Goal: Browse casually

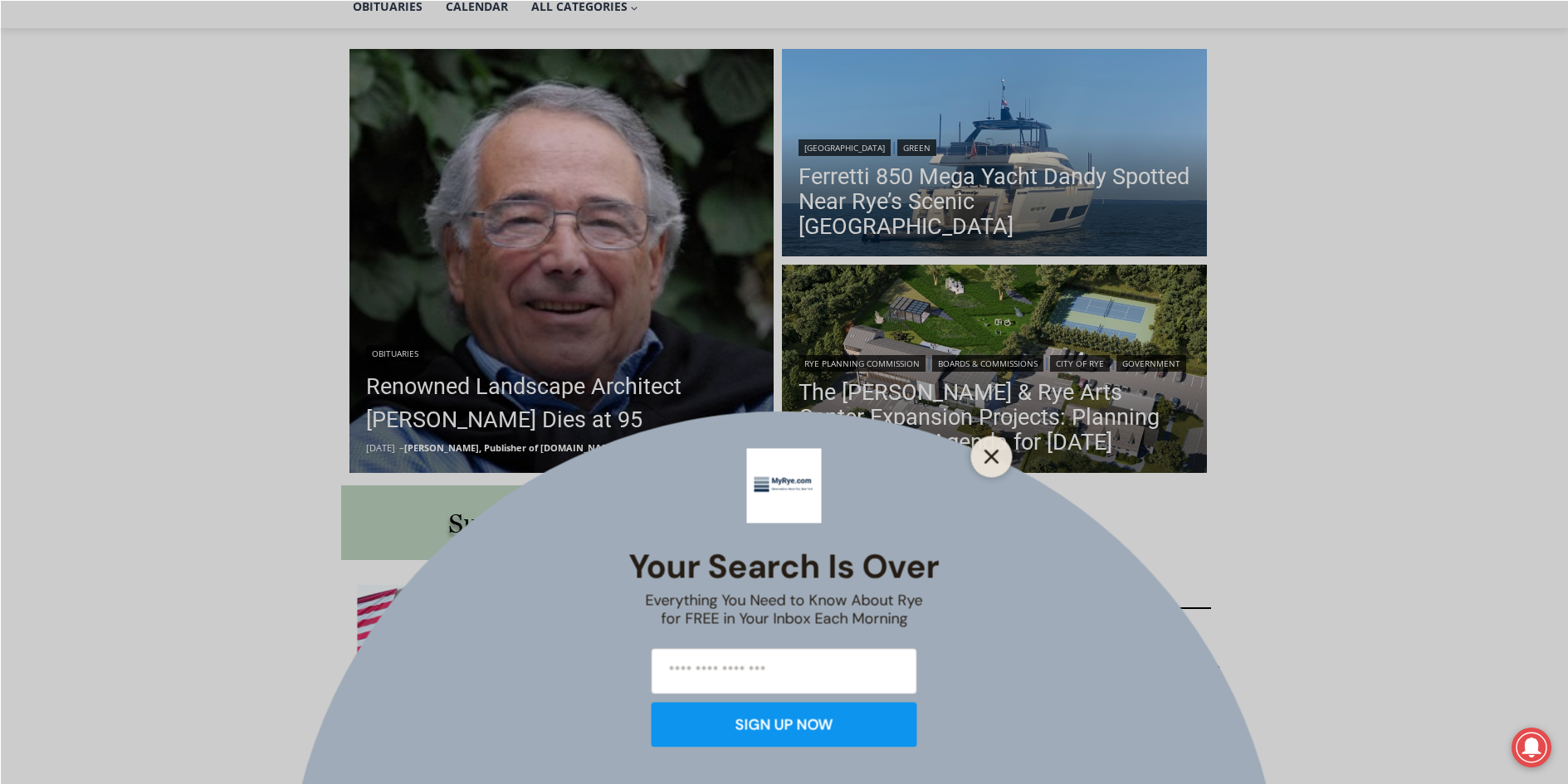
click at [992, 466] on button "Close" at bounding box center [992, 456] width 23 height 23
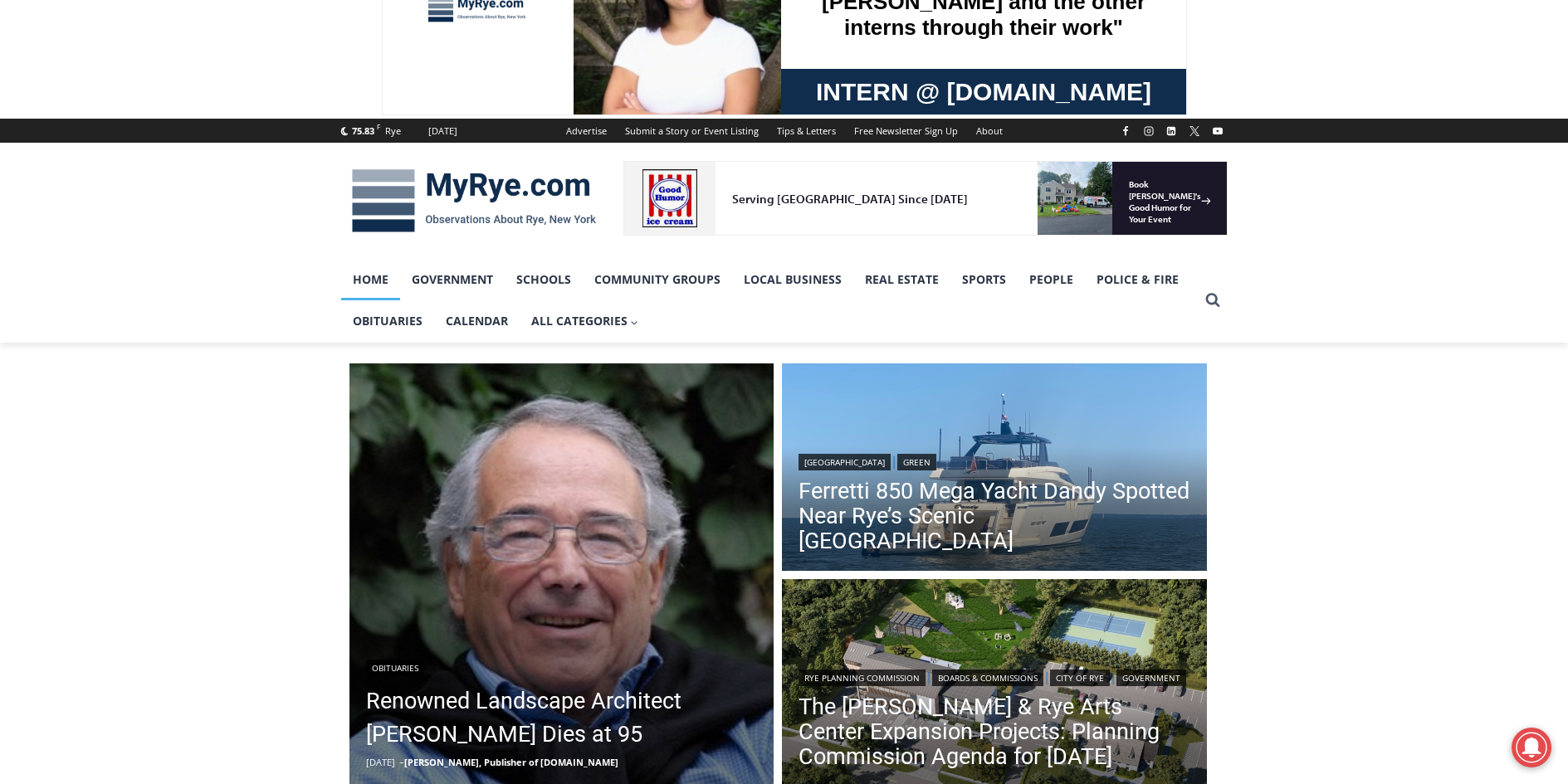
scroll to position [332, 0]
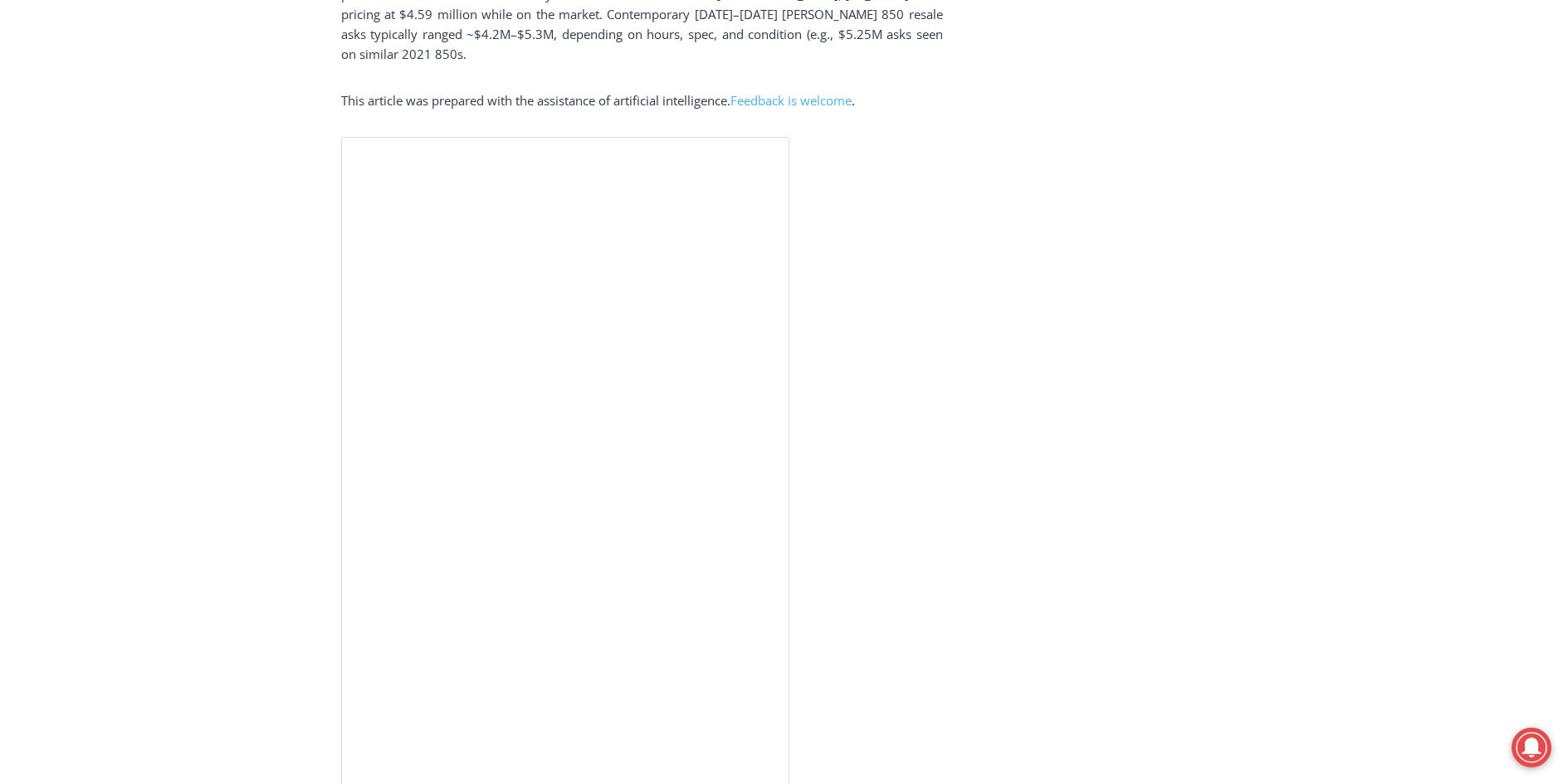
scroll to position [3736, 0]
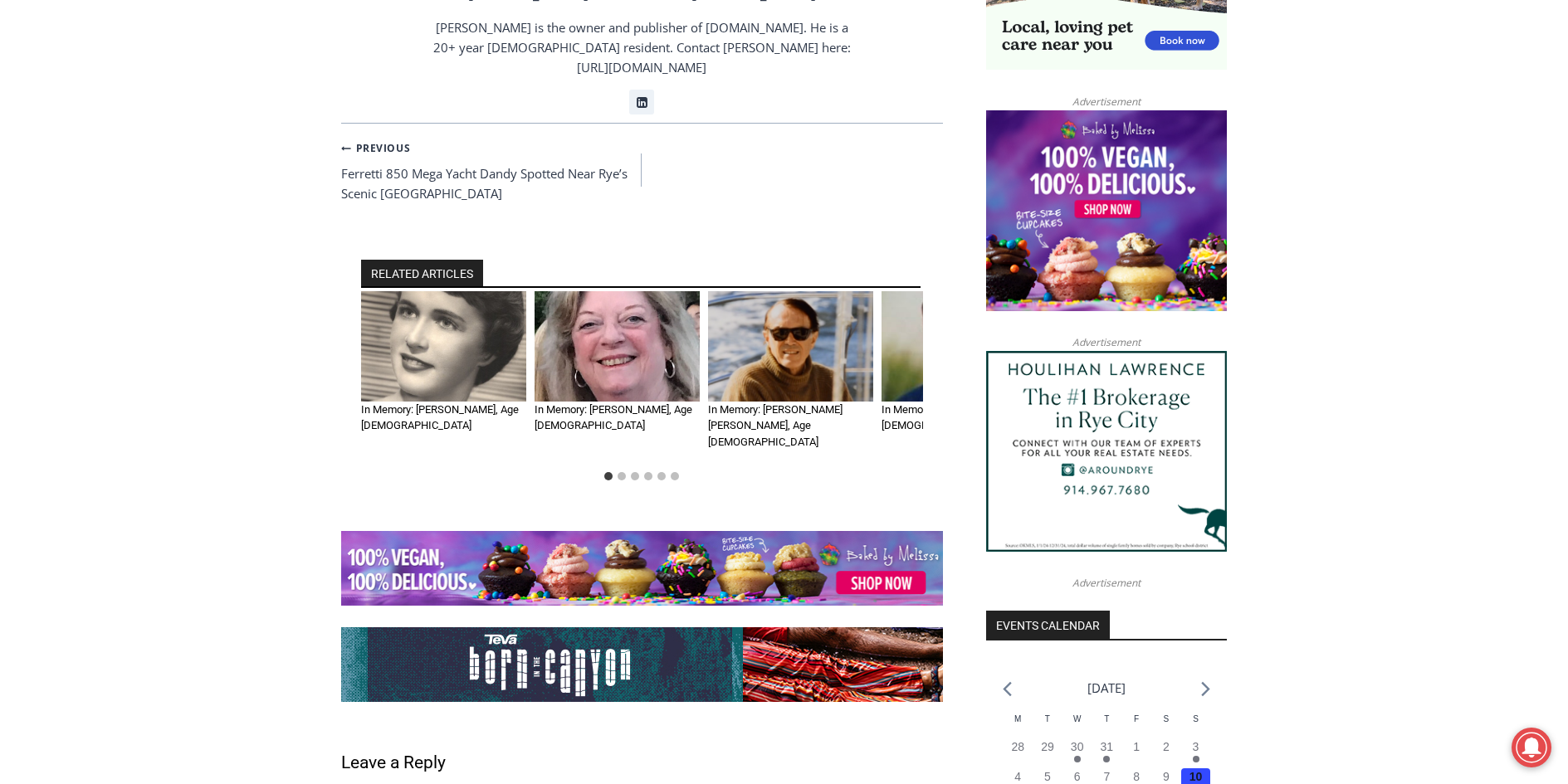
scroll to position [1494, 0]
